Goal: Browse casually

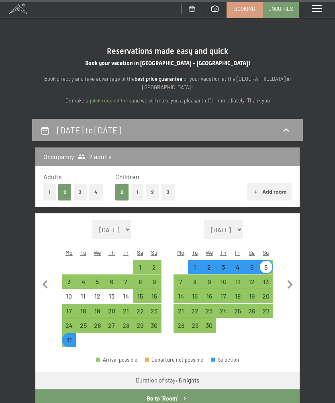
select select "2026-08-01"
select select "2026-09-01"
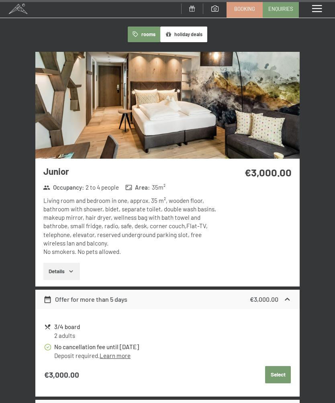
scroll to position [423, 0]
click at [320, 12] on span at bounding box center [317, 8] width 10 height 7
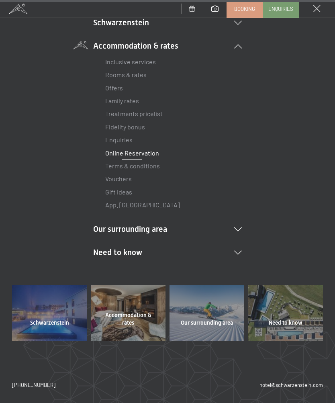
scroll to position [70, 0]
click at [235, 256] on li "Need to know Location & arrival Pay online Webcam & weather Download" at bounding box center [167, 252] width 149 height 11
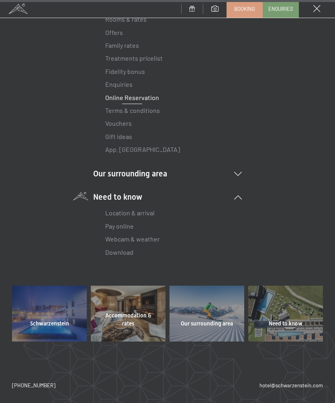
scroll to position [126, 0]
click at [149, 237] on link "Webcam & weather" at bounding box center [132, 240] width 55 height 8
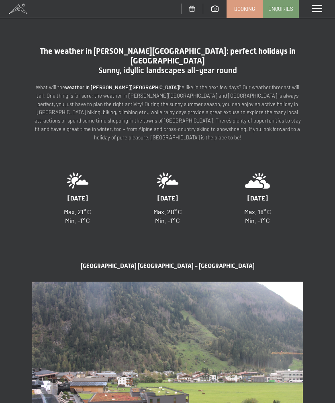
click at [195, 8] on span at bounding box center [192, 9] width 6 height 6
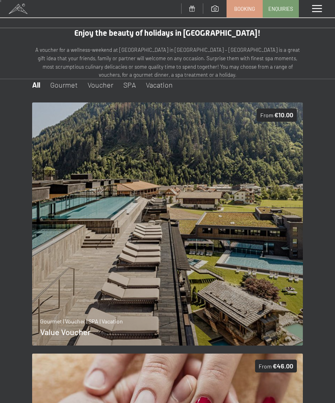
scroll to position [4, 0]
click at [223, 6] on link at bounding box center [214, 9] width 23 height 7
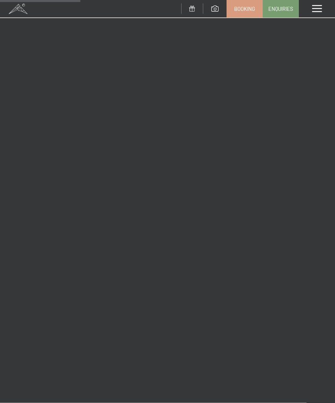
scroll to position [1571, 0]
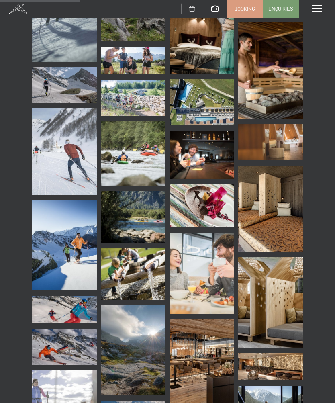
click at [319, 10] on span at bounding box center [317, 8] width 10 height 7
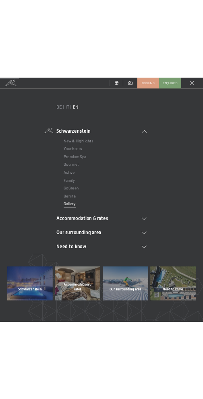
scroll to position [1548, 0]
